Goal: Task Accomplishment & Management: Manage account settings

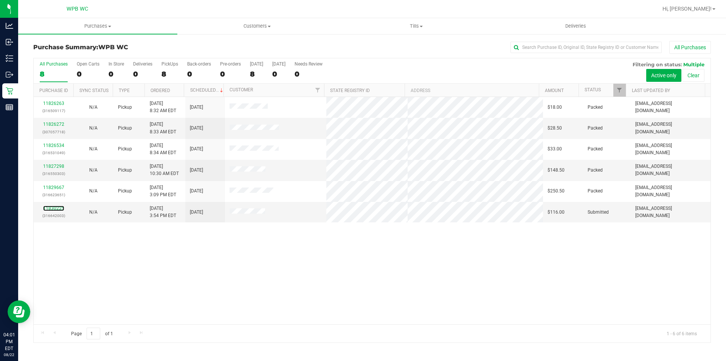
click at [59, 207] on link "11830225" at bounding box center [53, 207] width 21 height 5
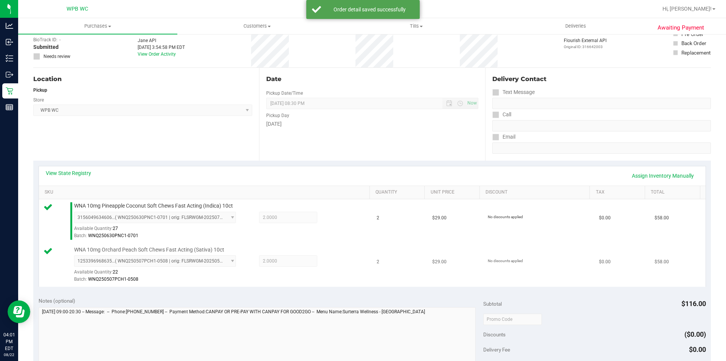
scroll to position [151, 0]
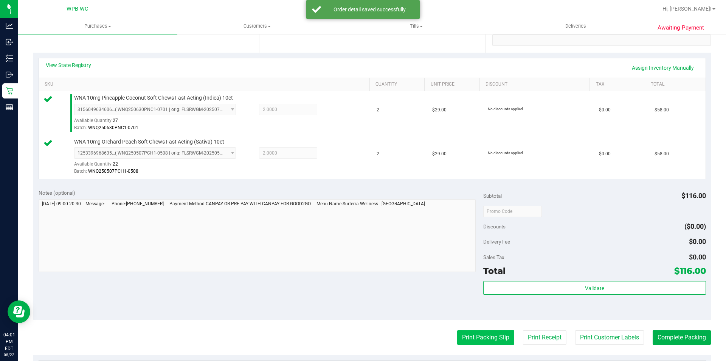
click at [487, 342] on button "Print Packing Slip" at bounding box center [485, 337] width 57 height 14
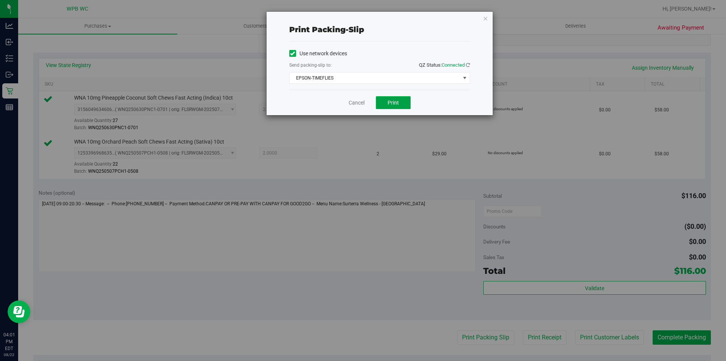
click at [386, 101] on button "Print" at bounding box center [393, 102] width 35 height 13
click at [486, 19] on icon "button" at bounding box center [485, 18] width 5 height 9
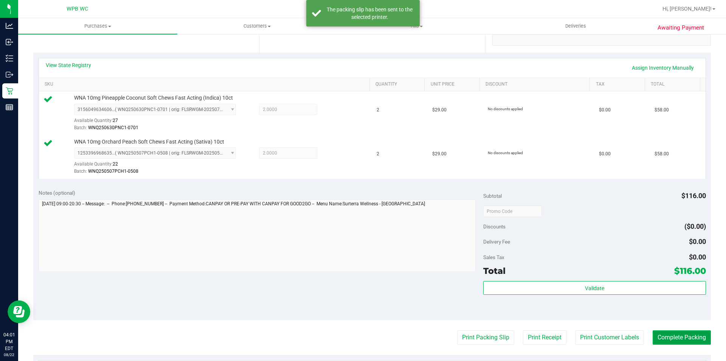
click at [674, 335] on button "Complete Packing" at bounding box center [682, 337] width 58 height 14
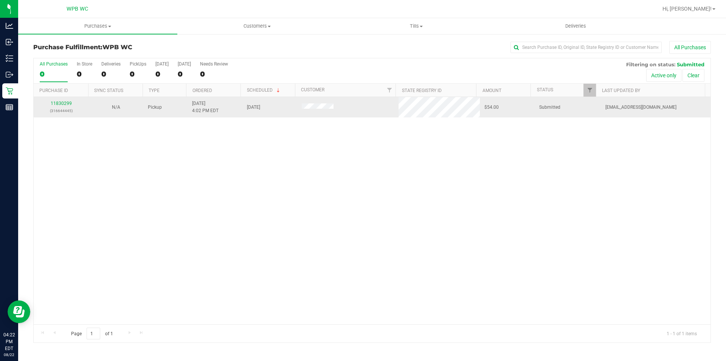
click at [57, 106] on div "11830299 (316644445)" at bounding box center [61, 107] width 46 height 14
click at [60, 102] on link "11830299" at bounding box center [61, 103] width 21 height 5
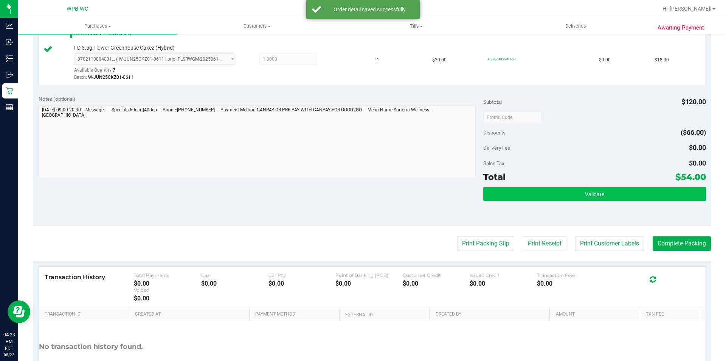
scroll to position [265, 0]
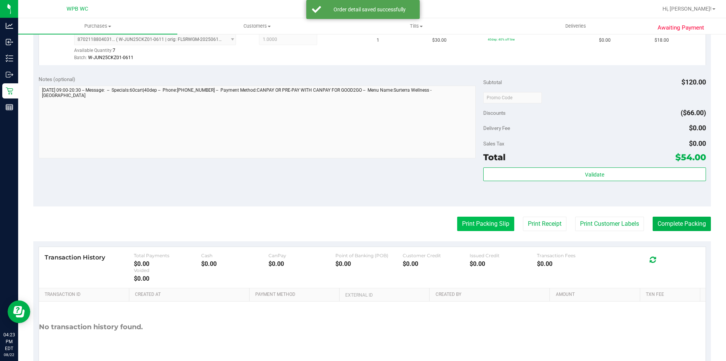
click at [496, 224] on button "Print Packing Slip" at bounding box center [485, 223] width 57 height 14
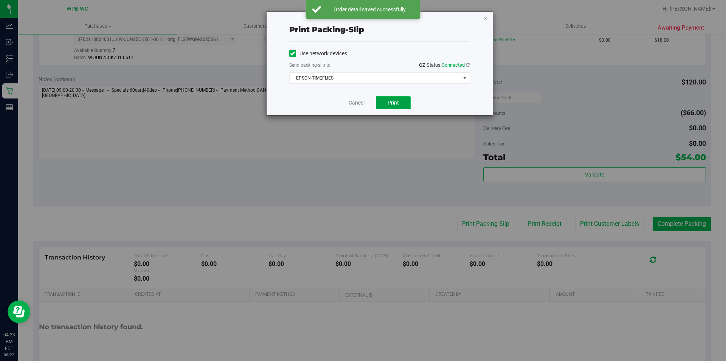
click at [387, 104] on button "Print" at bounding box center [393, 102] width 35 height 13
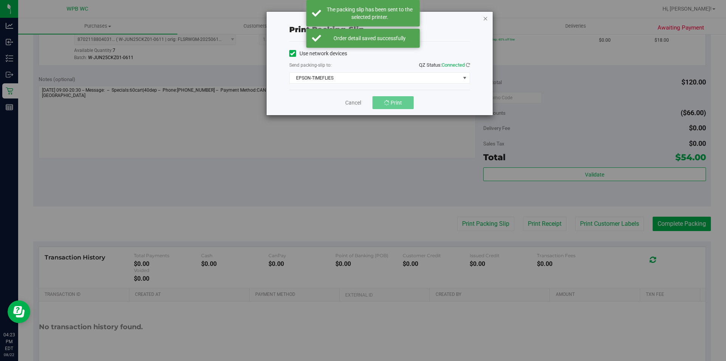
click at [485, 16] on icon "button" at bounding box center [485, 18] width 5 height 9
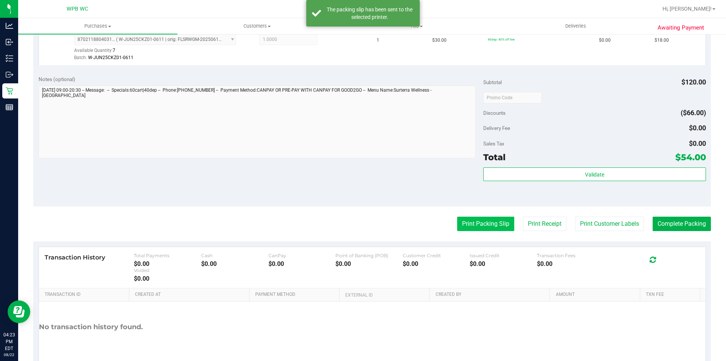
click at [488, 219] on button "Print Packing Slip" at bounding box center [485, 223] width 57 height 14
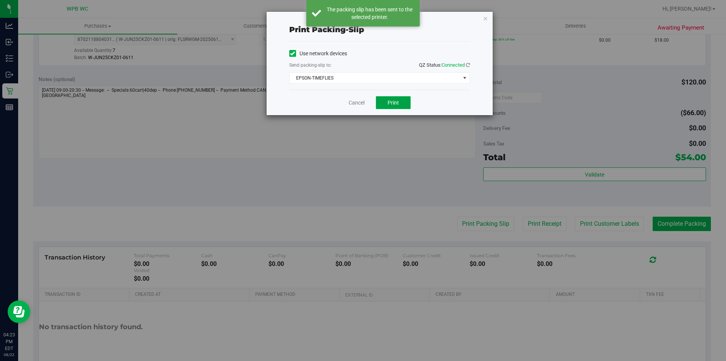
click at [404, 97] on button "Print" at bounding box center [393, 102] width 35 height 13
click at [485, 18] on icon "button" at bounding box center [485, 18] width 5 height 9
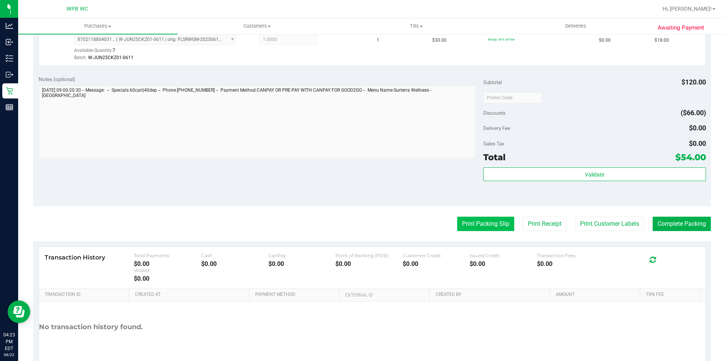
click at [477, 229] on button "Print Packing Slip" at bounding box center [485, 223] width 57 height 14
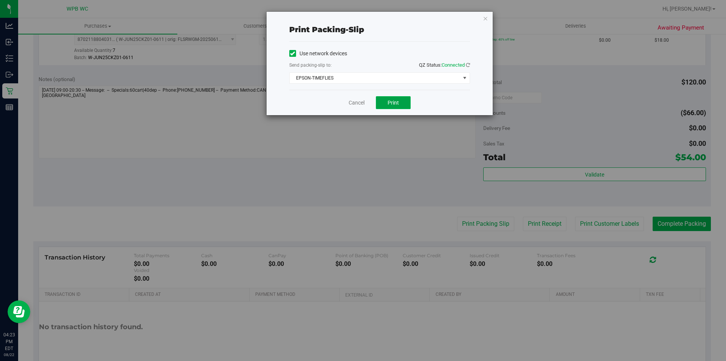
click at [395, 102] on span "Print" at bounding box center [393, 102] width 11 height 6
click at [487, 20] on icon "button" at bounding box center [485, 18] width 5 height 9
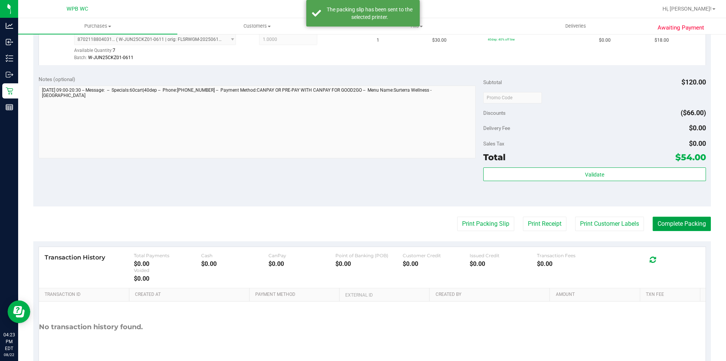
click at [662, 225] on button "Complete Packing" at bounding box center [682, 223] width 58 height 14
